Goal: Find specific page/section: Find specific page/section

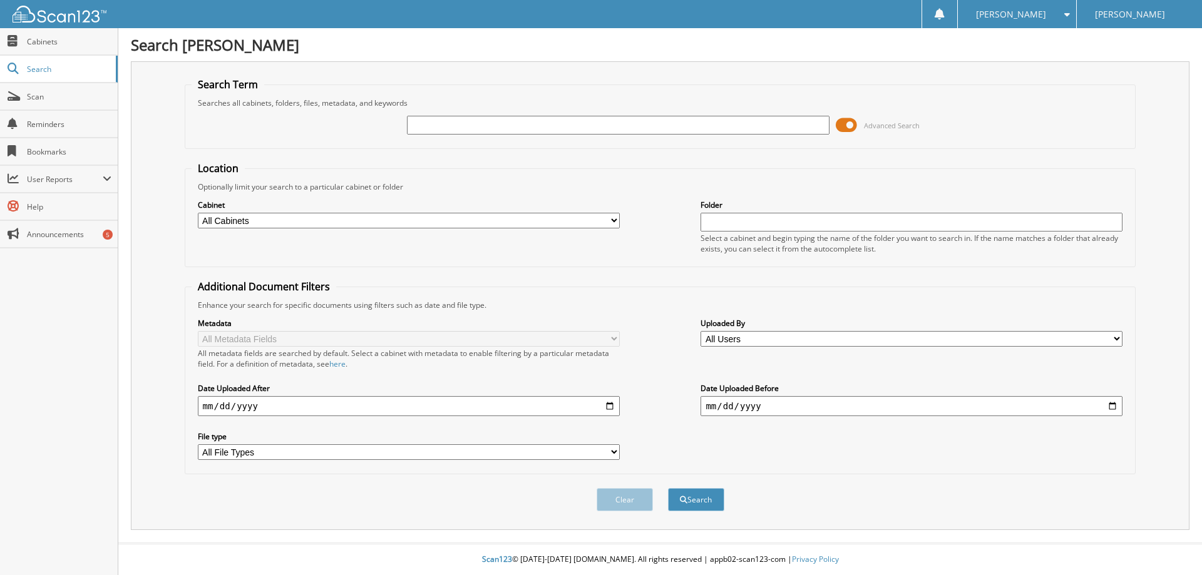
click at [429, 125] on input "text" at bounding box center [618, 125] width 422 height 19
type input "l"
type input "[PERSON_NAME]"
click at [668, 488] on button "Search" at bounding box center [696, 499] width 56 height 23
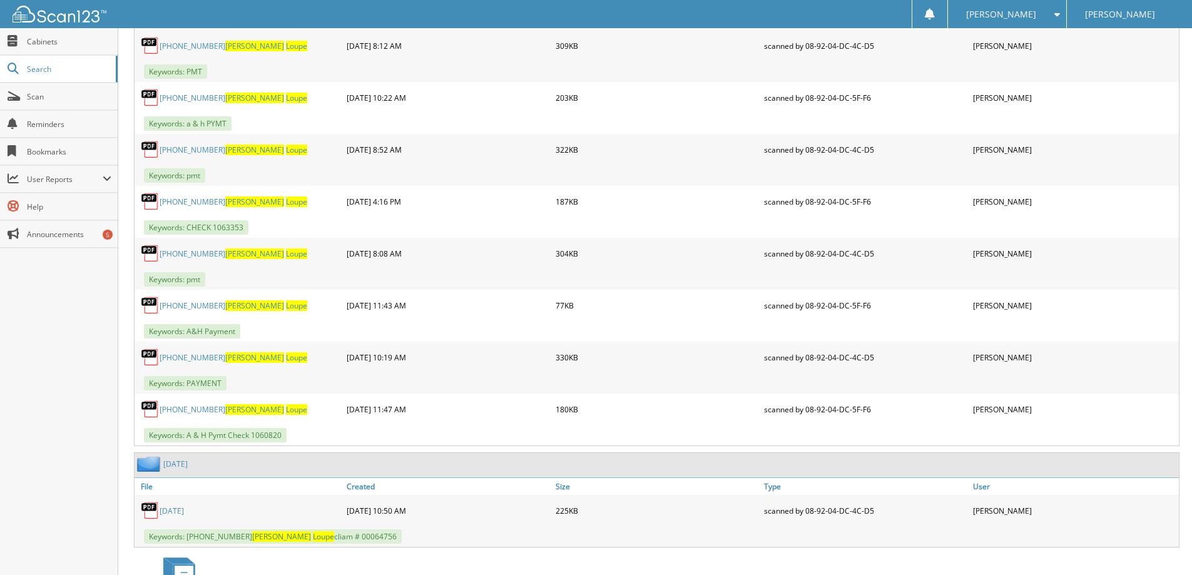
scroll to position [1189, 0]
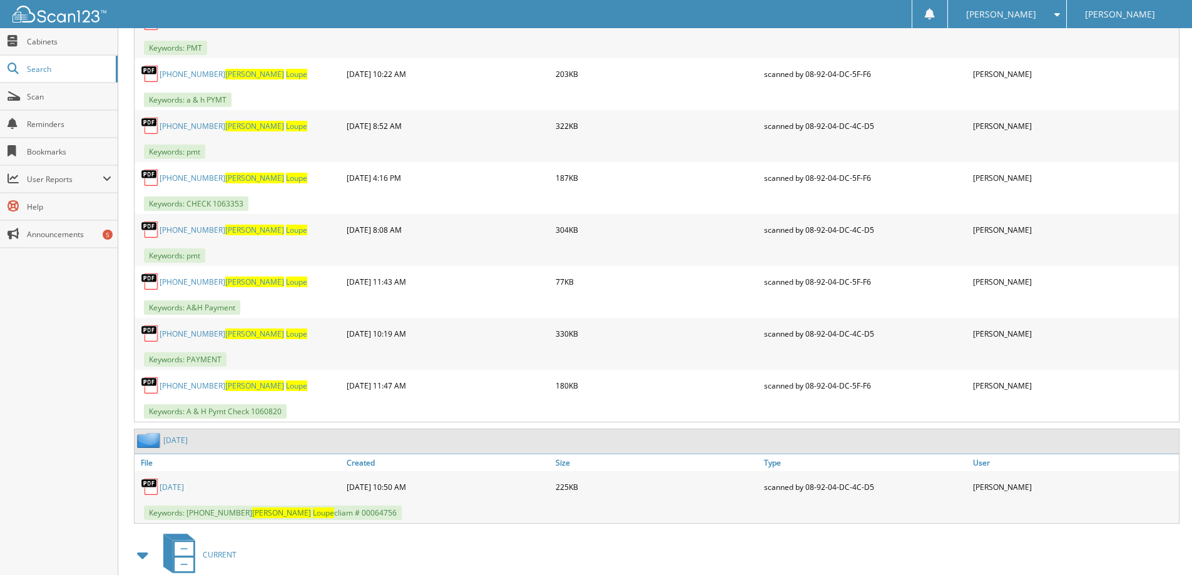
click at [188, 386] on link "[PHONE_NUMBER] [PERSON_NAME]" at bounding box center [234, 386] width 148 height 11
